Goal: Information Seeking & Learning: Learn about a topic

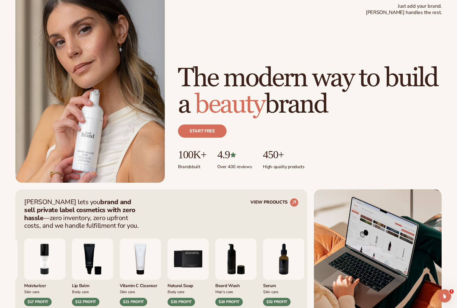
click at [238, 1] on div "Just add your brand. Blanka handles the rest. beauty,skin care,wellness,makeup …" at bounding box center [228, 88] width 426 height 188
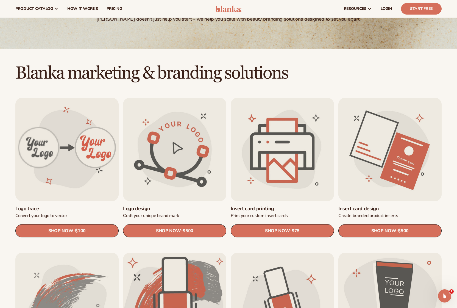
scroll to position [96, 0]
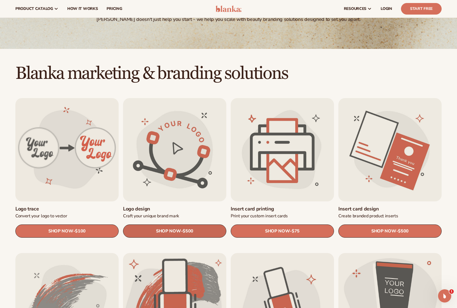
click at [168, 225] on link "SHOP NOW - Regular price $500 Sale price $500 Regular price Unit price / per" at bounding box center [174, 230] width 103 height 13
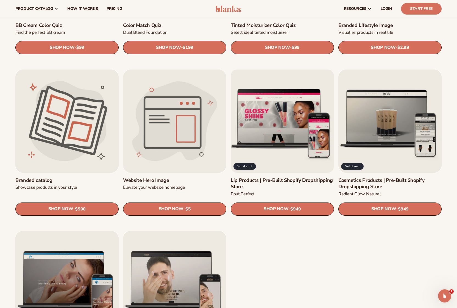
scroll to position [588, 0]
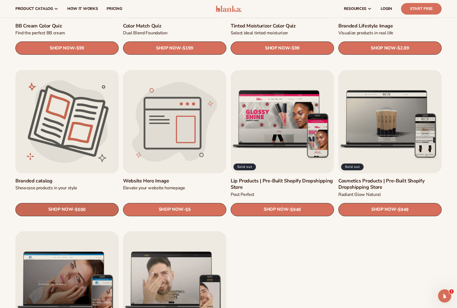
click at [87, 210] on link "SHOP NOW - Regular price $500 Sale price $500 Regular price Unit price / per" at bounding box center [66, 209] width 103 height 13
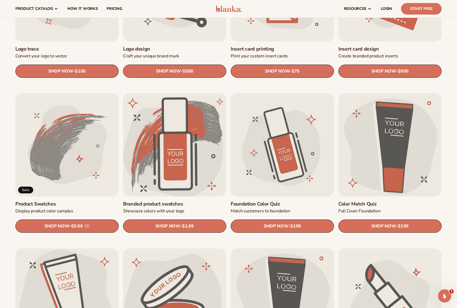
scroll to position [206, 0]
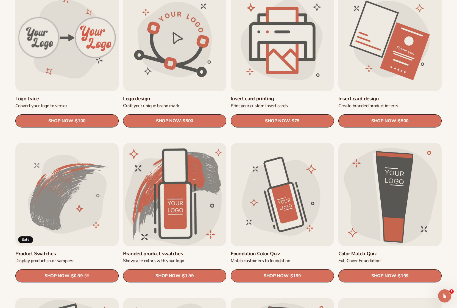
click at [277, 96] on link "Insert card printing" at bounding box center [282, 99] width 103 height 6
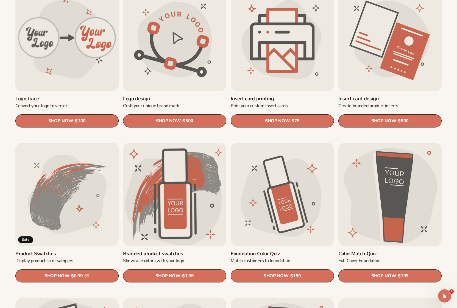
click at [286, 250] on link "Foundation Color Quiz" at bounding box center [282, 253] width 103 height 6
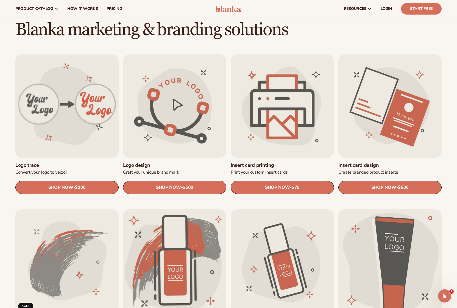
scroll to position [139, 0]
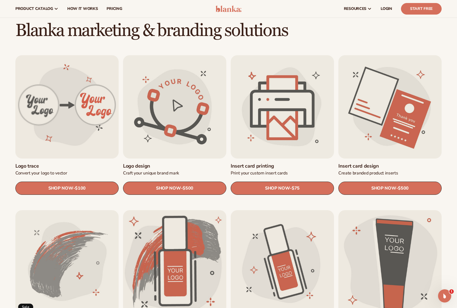
click at [388, 163] on link "Insert card design" at bounding box center [389, 166] width 103 height 6
click at [77, 163] on link "Logo trace" at bounding box center [66, 166] width 103 height 6
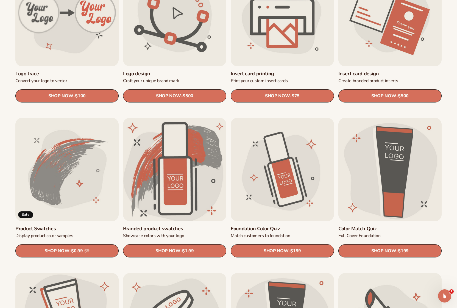
scroll to position [231, 0]
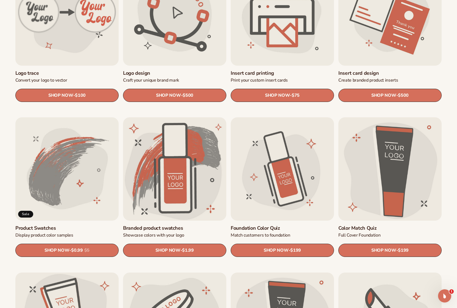
click at [63, 225] on link "Product Swatches" at bounding box center [66, 228] width 103 height 6
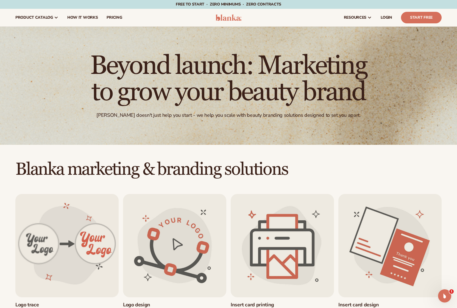
scroll to position [0, 0]
click at [110, 16] on span "pricing" at bounding box center [113, 17] width 15 height 4
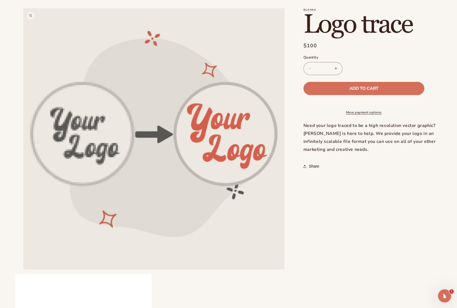
scroll to position [33, 0]
drag, startPoint x: 343, startPoint y: 155, endPoint x: 300, endPoint y: 126, distance: 51.7
click at [300, 126] on div "Blanka Logo trace Logo trace Regular price $100 Sale price $100 Regular price U…" at bounding box center [366, 206] width 149 height 407
copy div "Need your logo traced to be a high resolution vector graphic? Blanka is here to…"
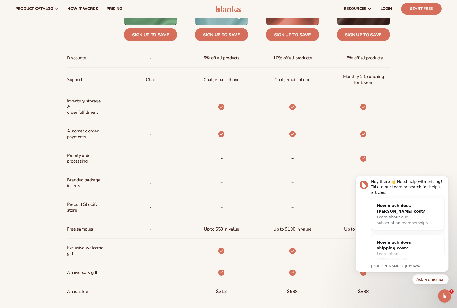
scroll to position [273, 0]
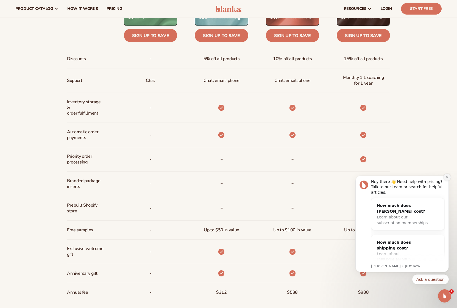
click at [447, 178] on icon "Dismiss notification" at bounding box center [446, 176] width 3 height 3
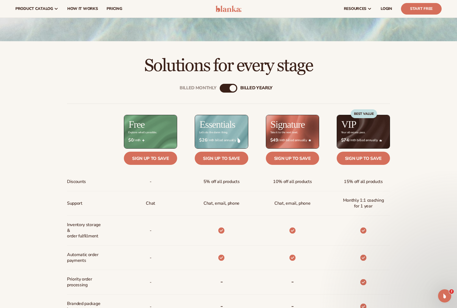
scroll to position [150, 0]
click at [163, 162] on link "Sign up to save" at bounding box center [150, 157] width 53 height 13
